Goal: Navigation & Orientation: Find specific page/section

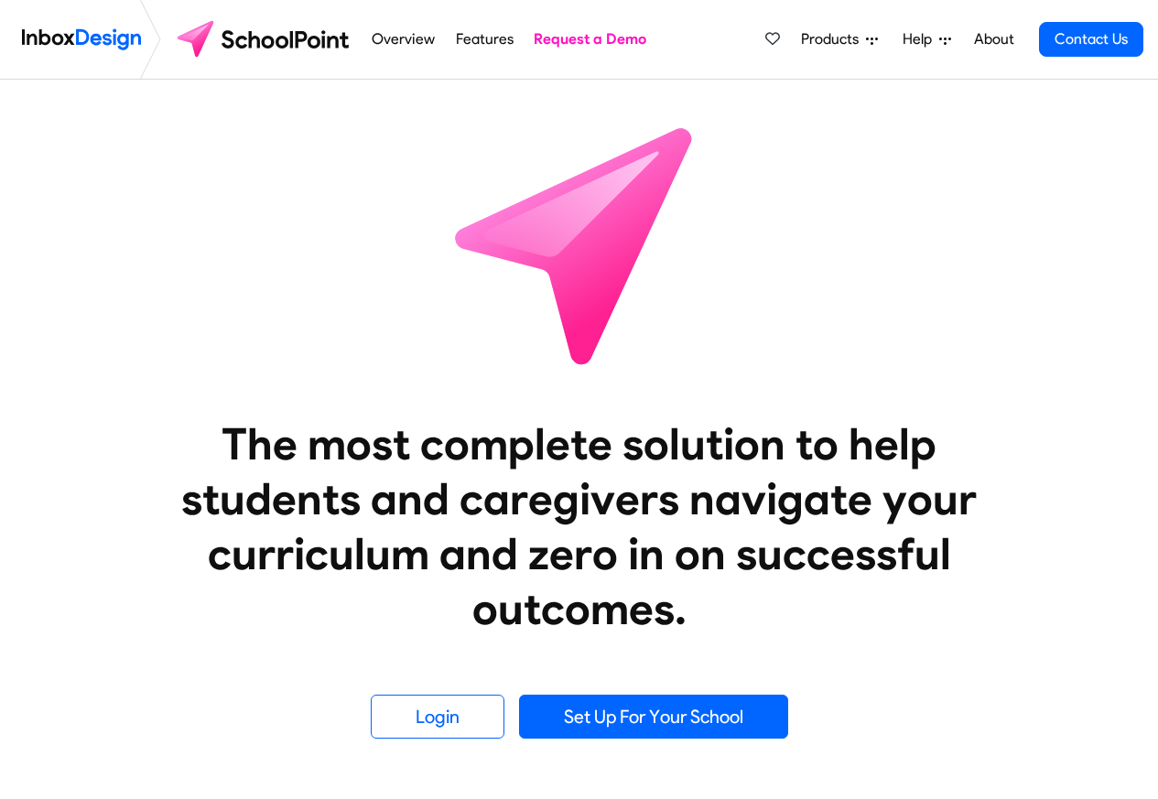
click at [816, 39] on span "Products" at bounding box center [833, 39] width 65 height 22
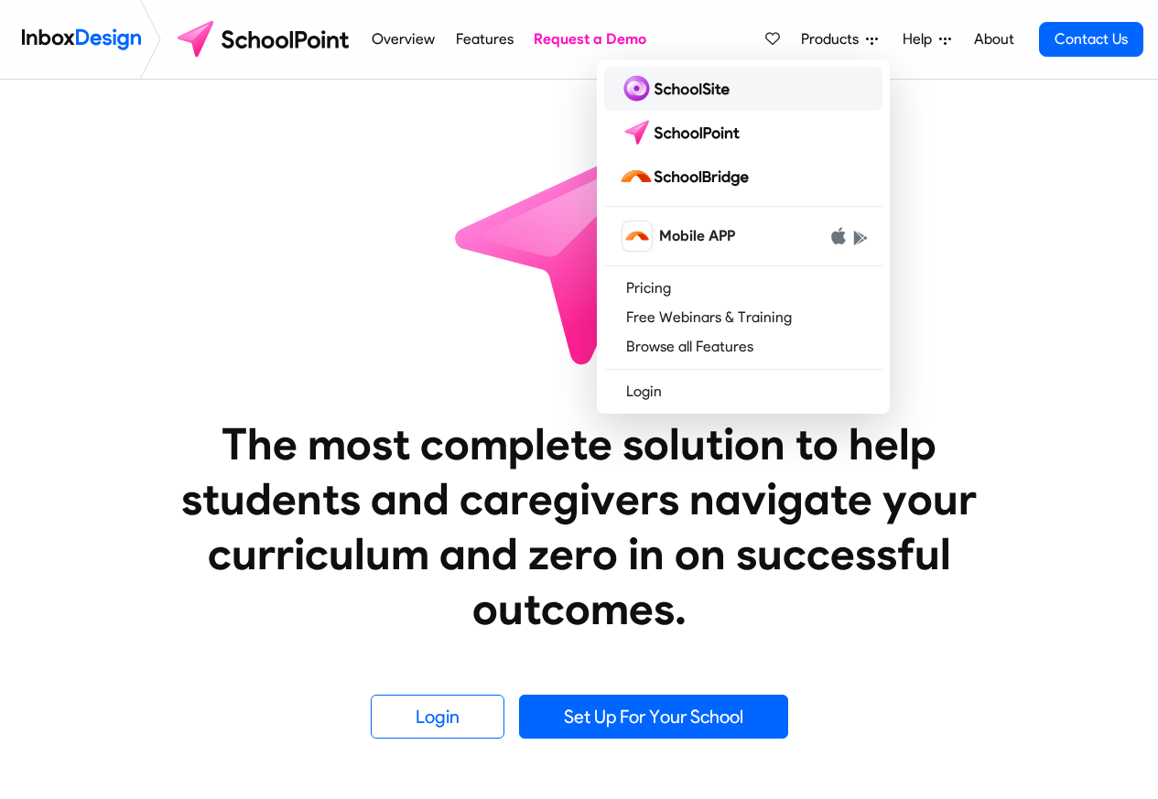
click at [661, 87] on img at bounding box center [678, 88] width 118 height 29
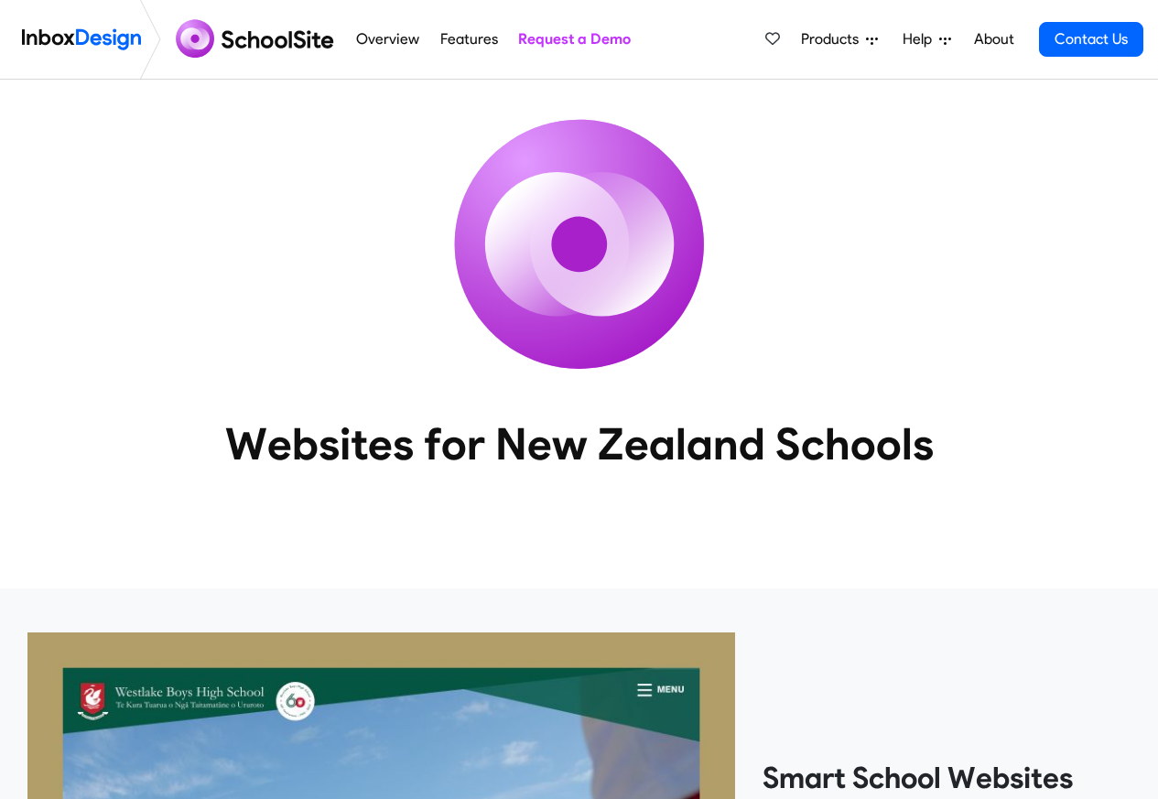
click at [836, 40] on span "Products" at bounding box center [833, 39] width 65 height 22
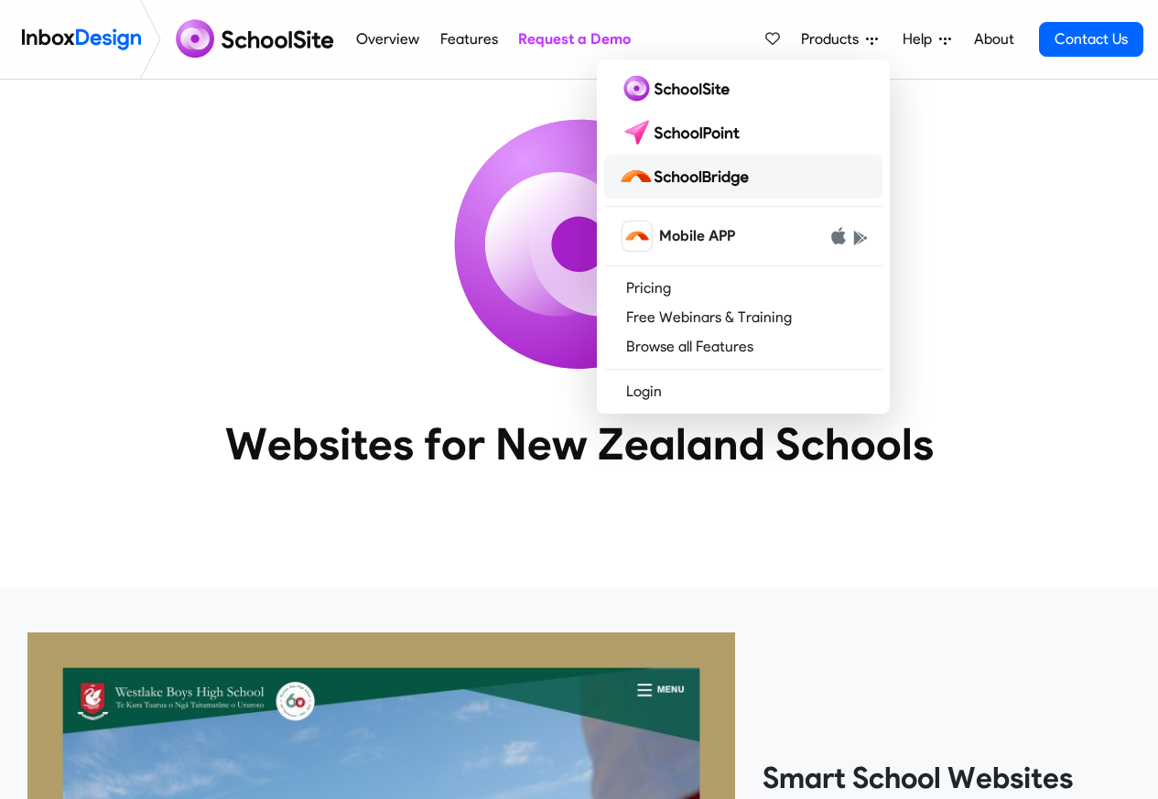
click at [677, 177] on img at bounding box center [687, 176] width 137 height 29
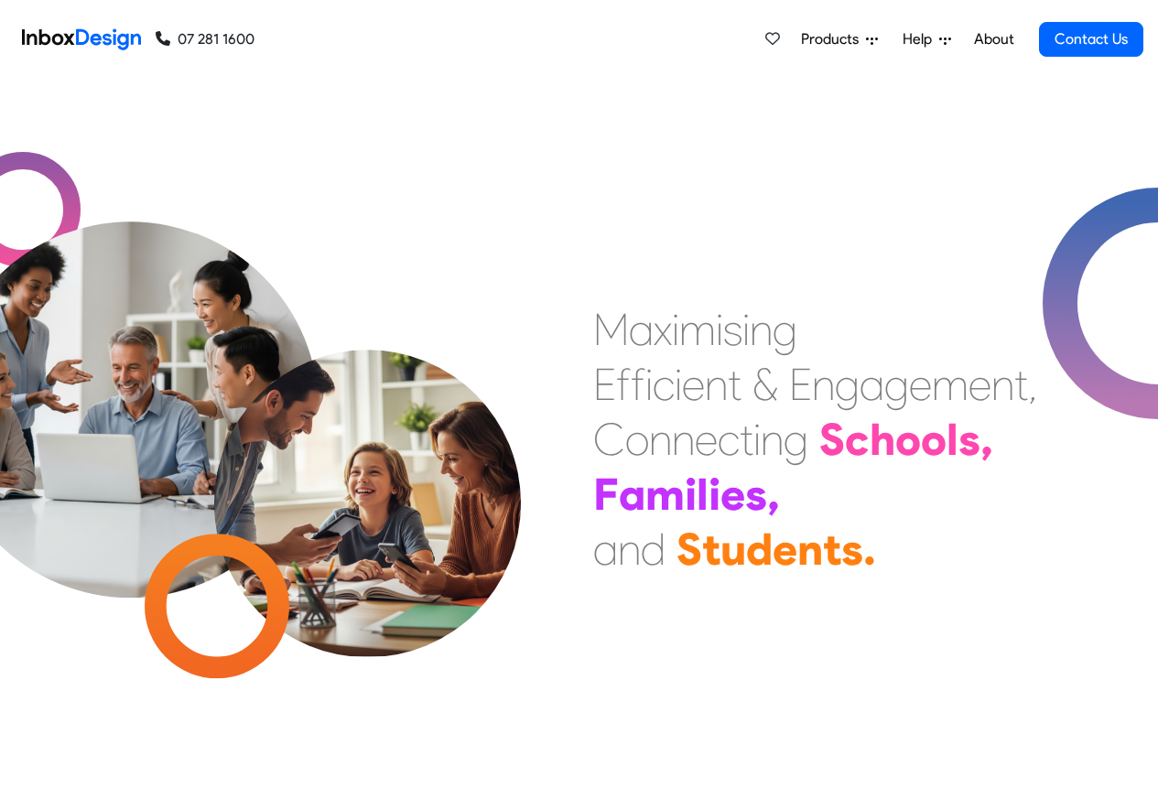
click at [454, 41] on div "Products Mobile APP Pricing Free Webinars & Training Browse all Features Login …" at bounding box center [699, 39] width 889 height 79
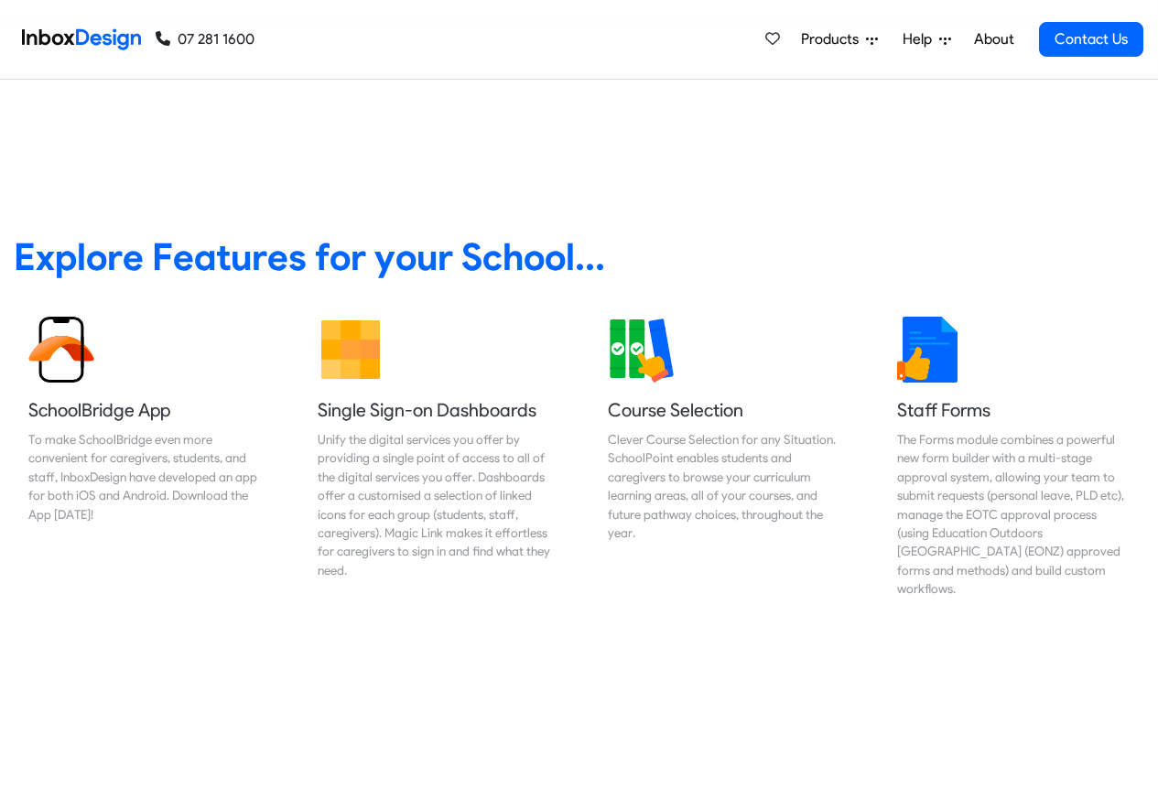
scroll to position [659, 0]
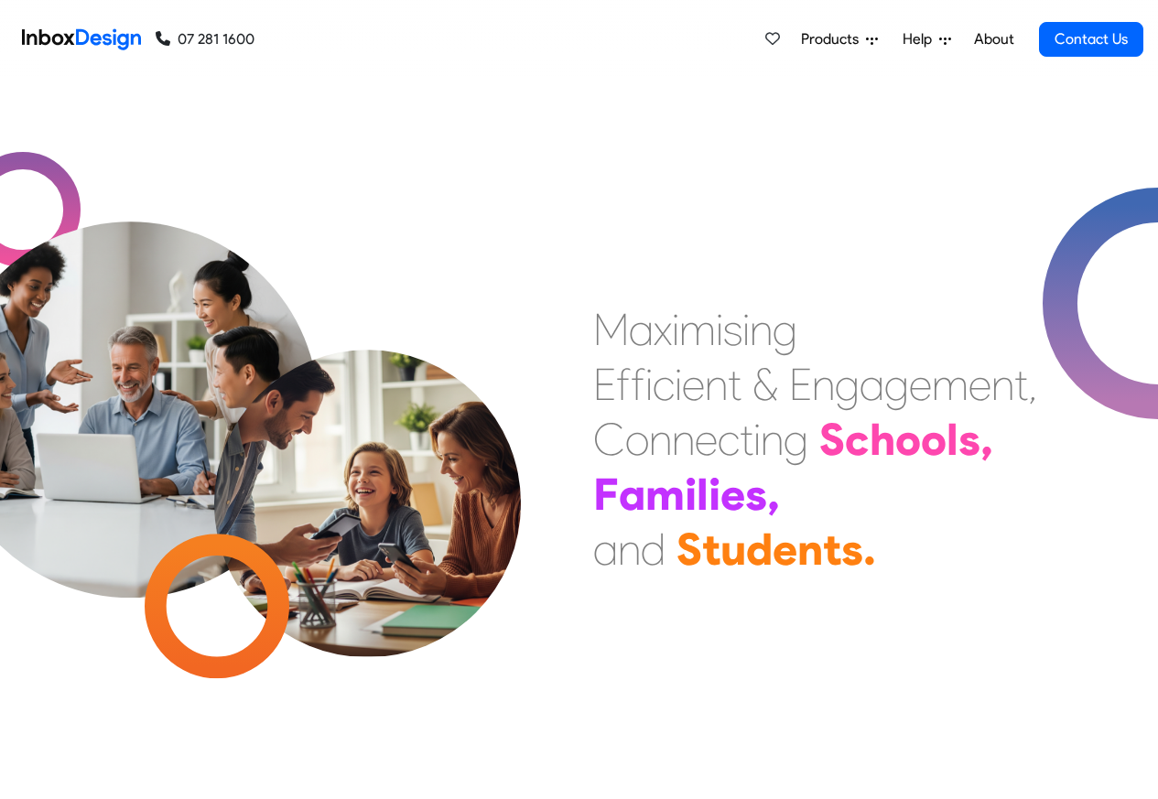
click at [854, 39] on span "Products" at bounding box center [833, 39] width 65 height 22
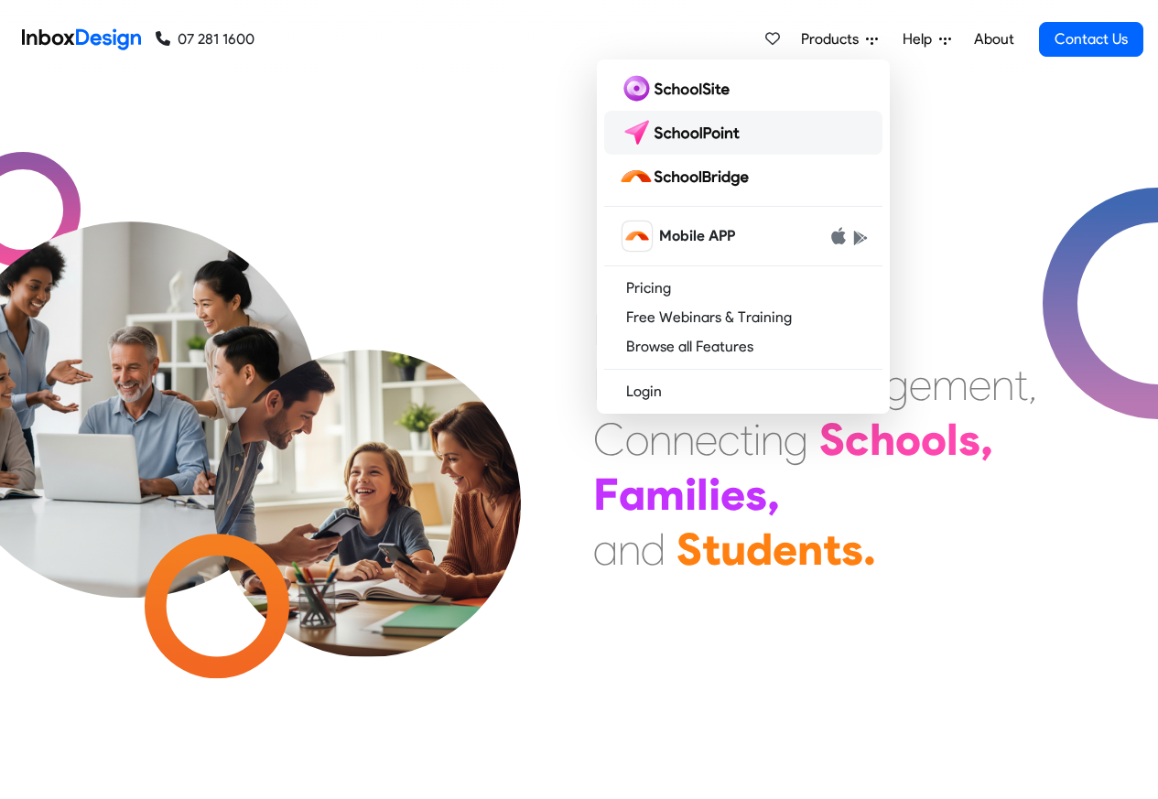
click at [668, 133] on img at bounding box center [683, 132] width 129 height 29
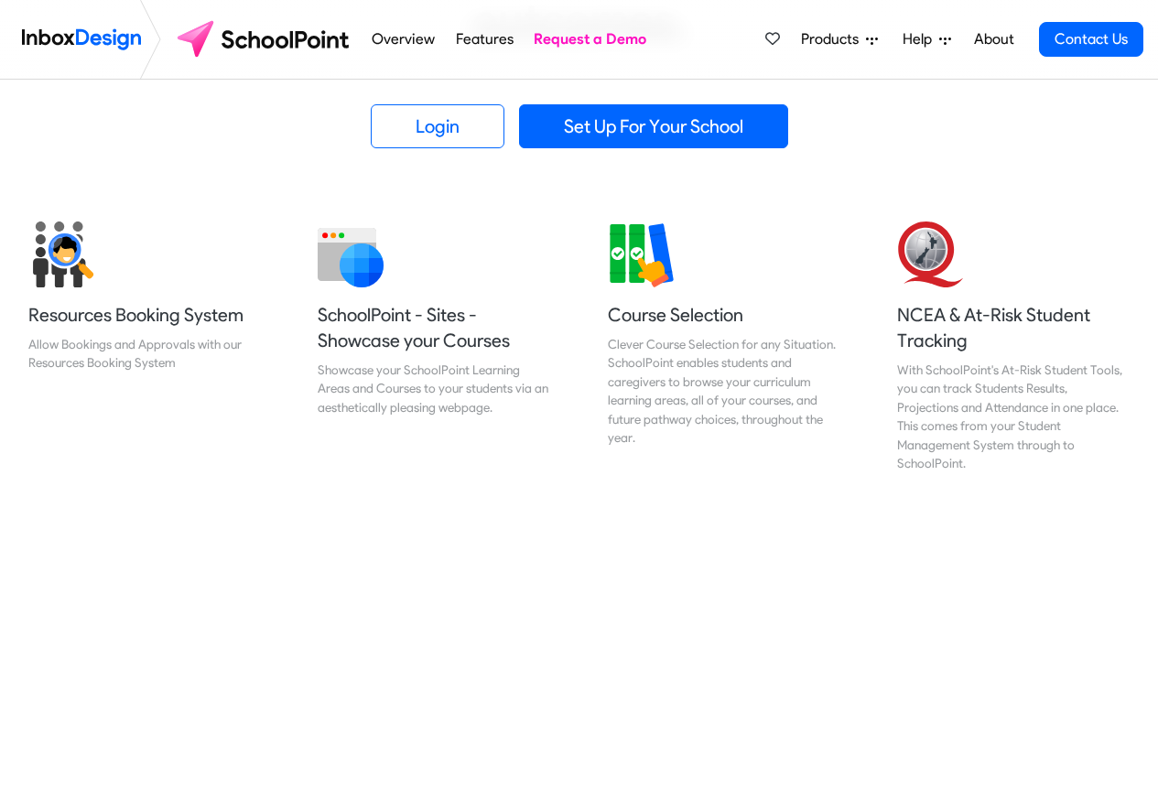
scroll to position [659, 0]
